Goal: Check status: Check status

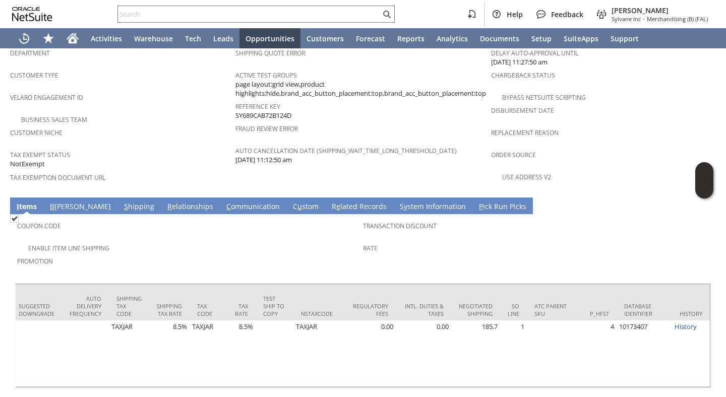
scroll to position [0, 1842]
click at [156, 16] on input "text" at bounding box center [249, 14] width 263 height 12
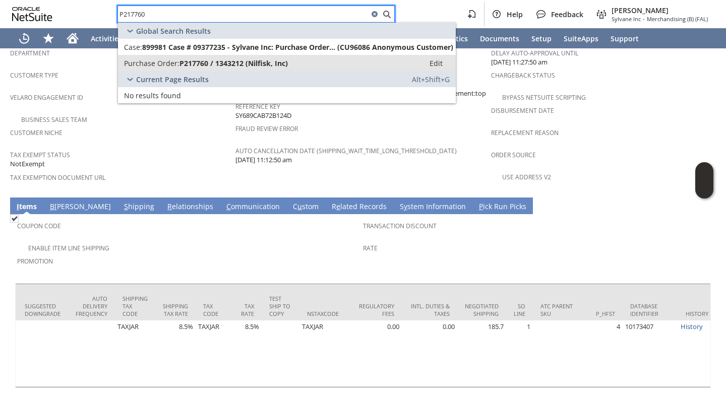
type input "P217760"
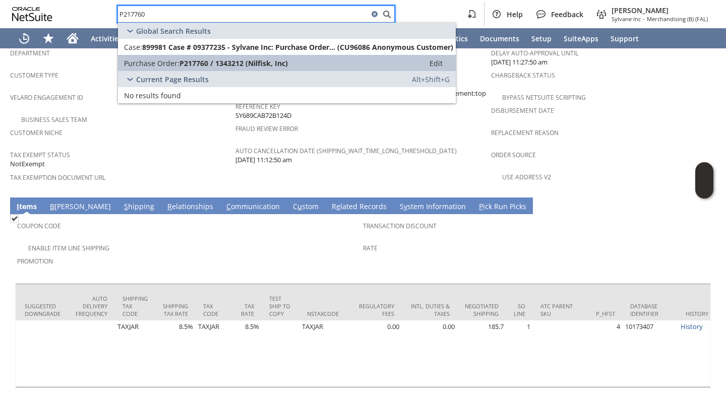
click at [158, 61] on span "Purchase Order:" at bounding box center [151, 63] width 55 height 10
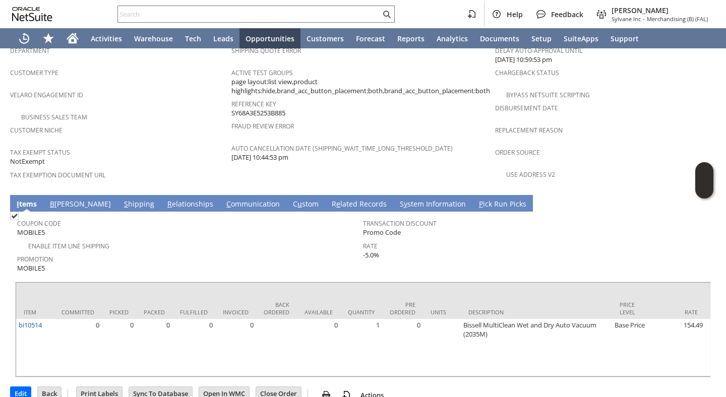
scroll to position [0, 667]
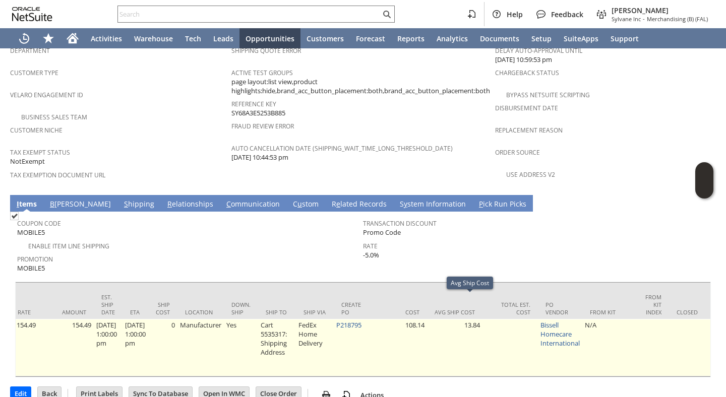
click at [472, 347] on td "13.84" at bounding box center [454, 347] width 55 height 57
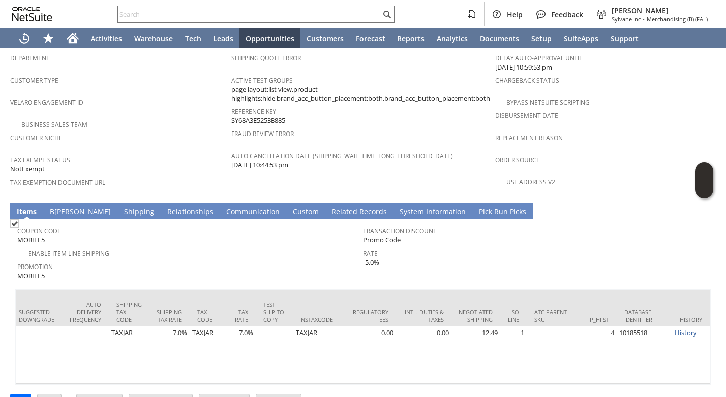
scroll to position [647, 0]
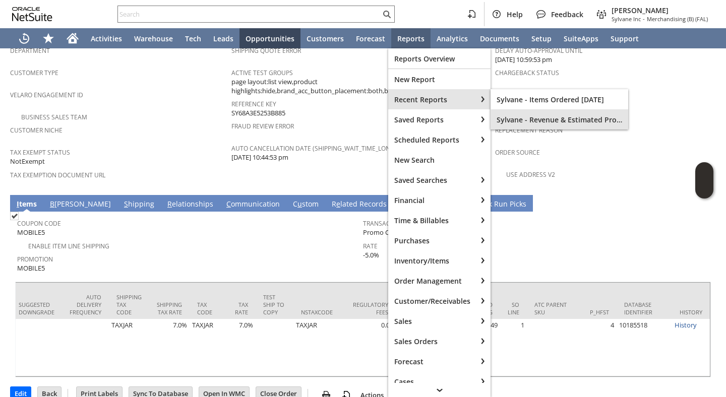
click at [544, 117] on span "Sylvane - Revenue & Estimated Profit" at bounding box center [560, 120] width 126 height 10
